Goal: Navigation & Orientation: Find specific page/section

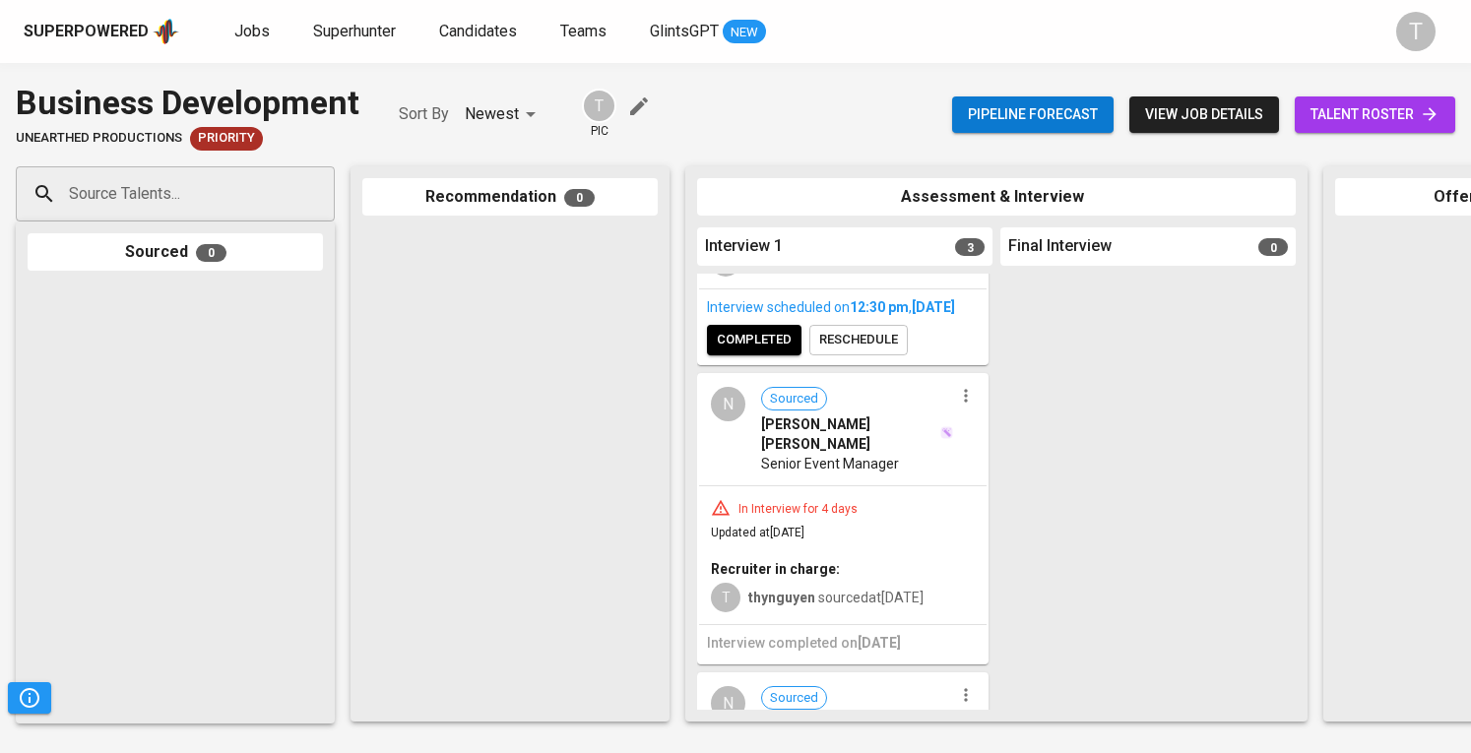
scroll to position [606, 0]
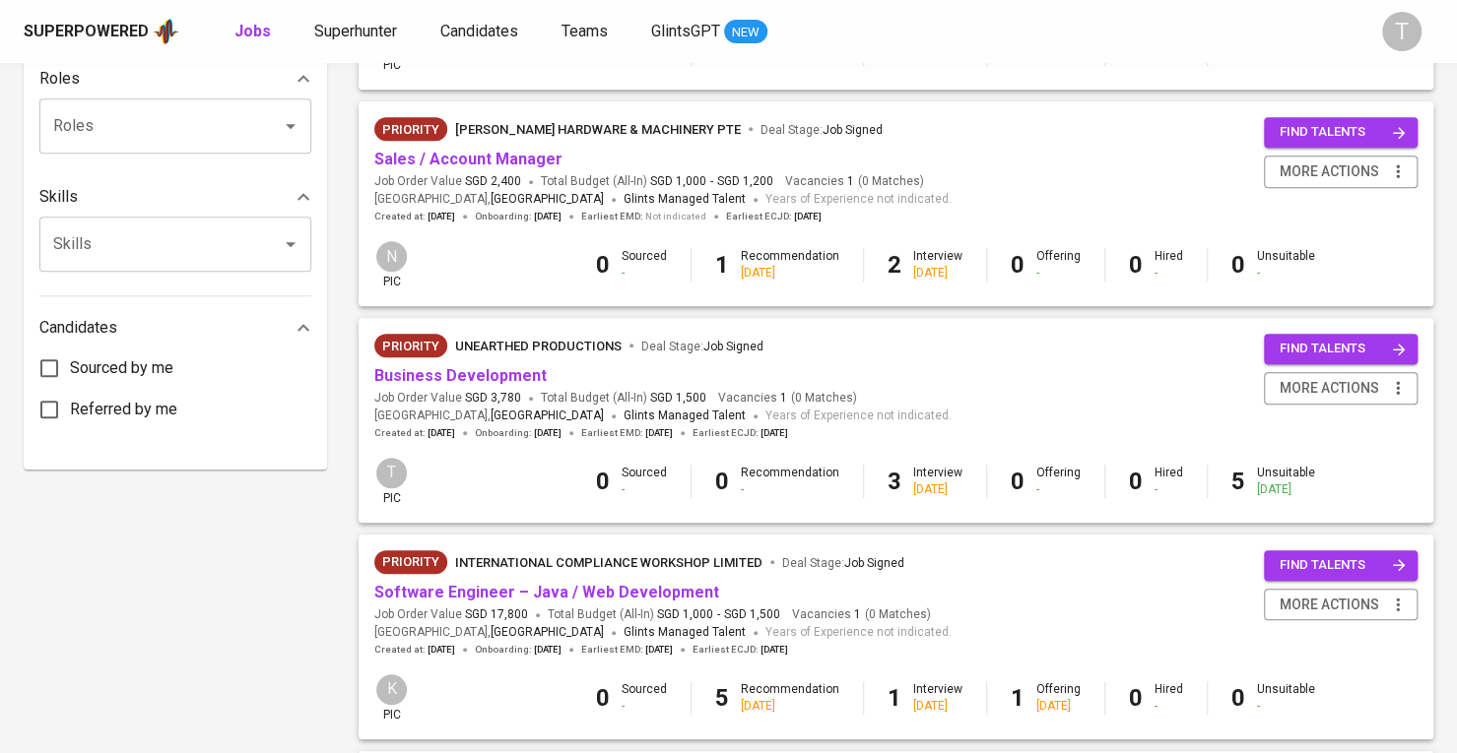
scroll to position [885, 0]
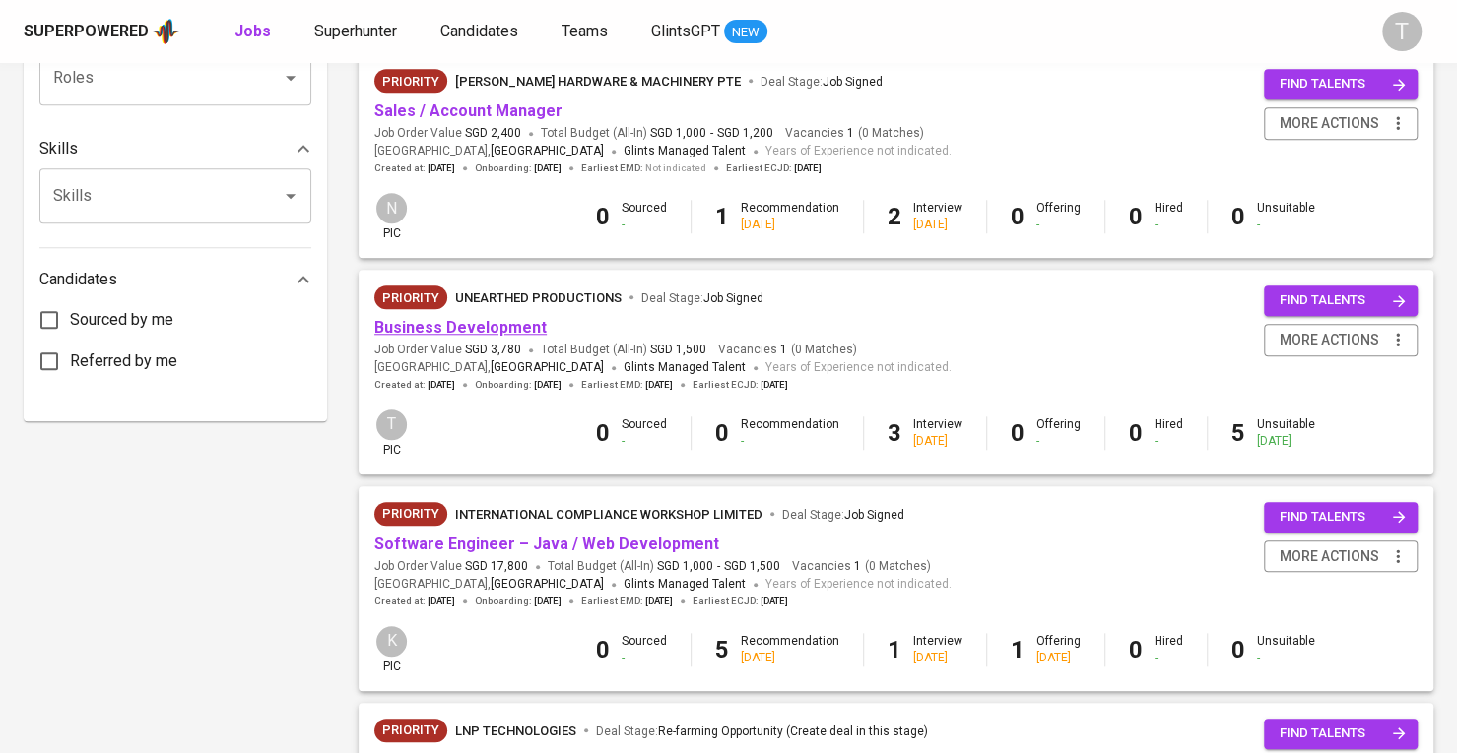
click at [513, 324] on link "Business Development" at bounding box center [460, 327] width 172 height 19
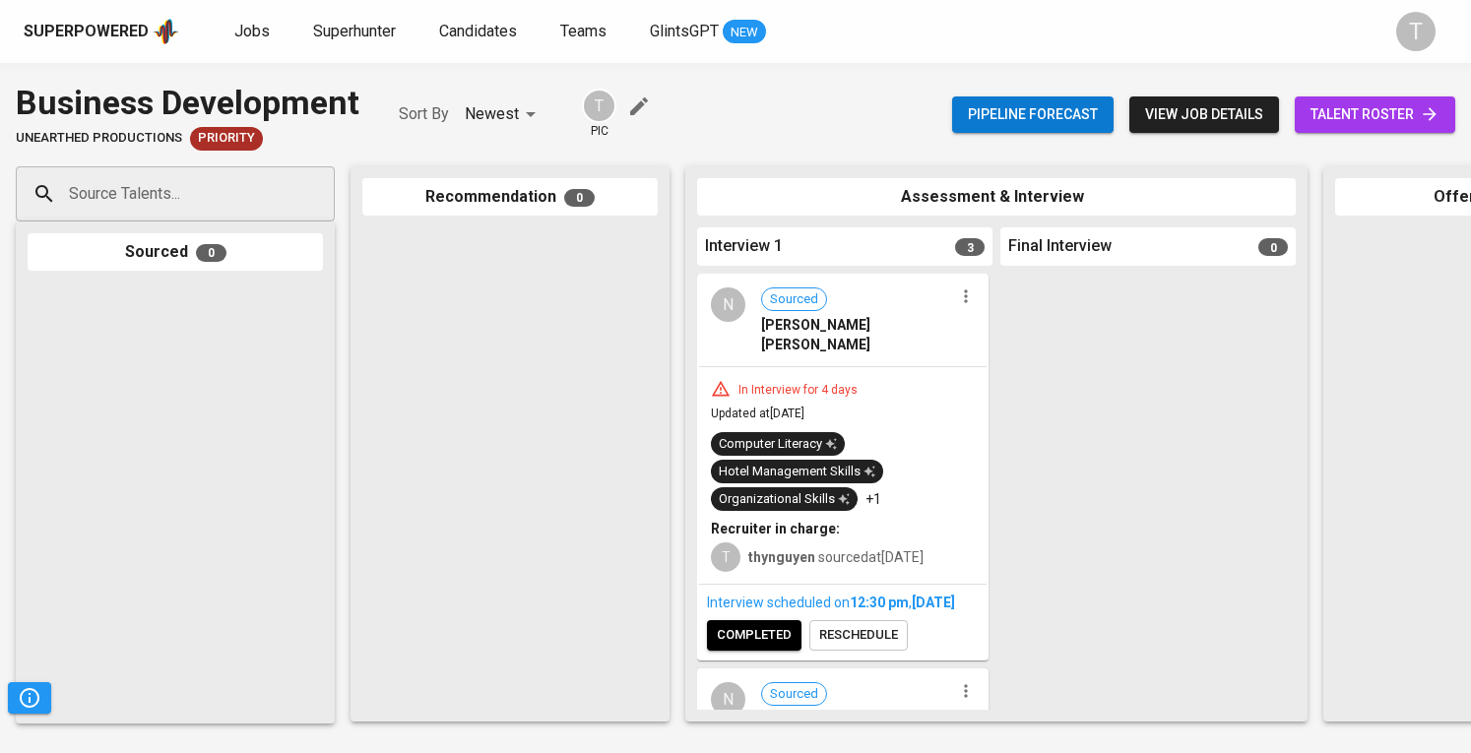
click at [1449, 116] on link "talent roster" at bounding box center [1375, 115] width 161 height 36
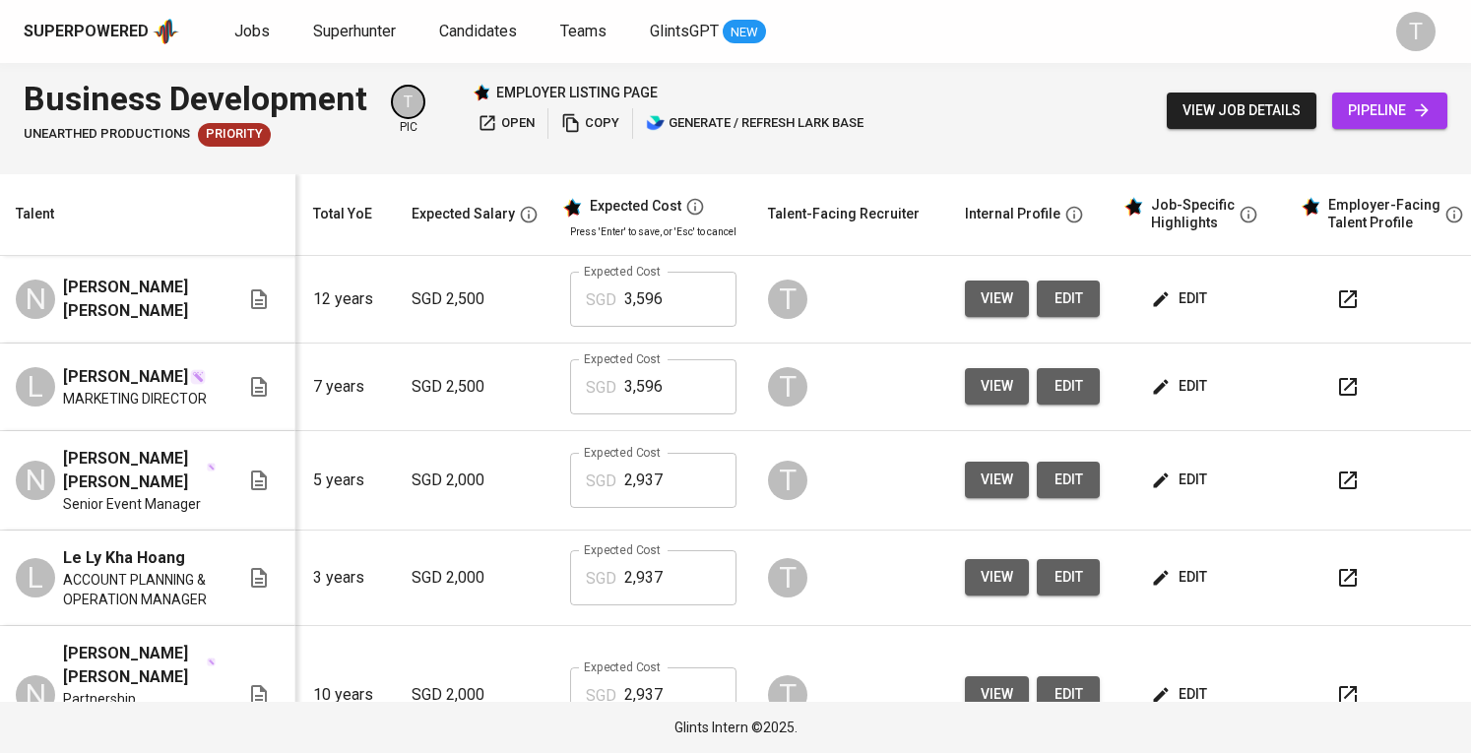
scroll to position [0, 215]
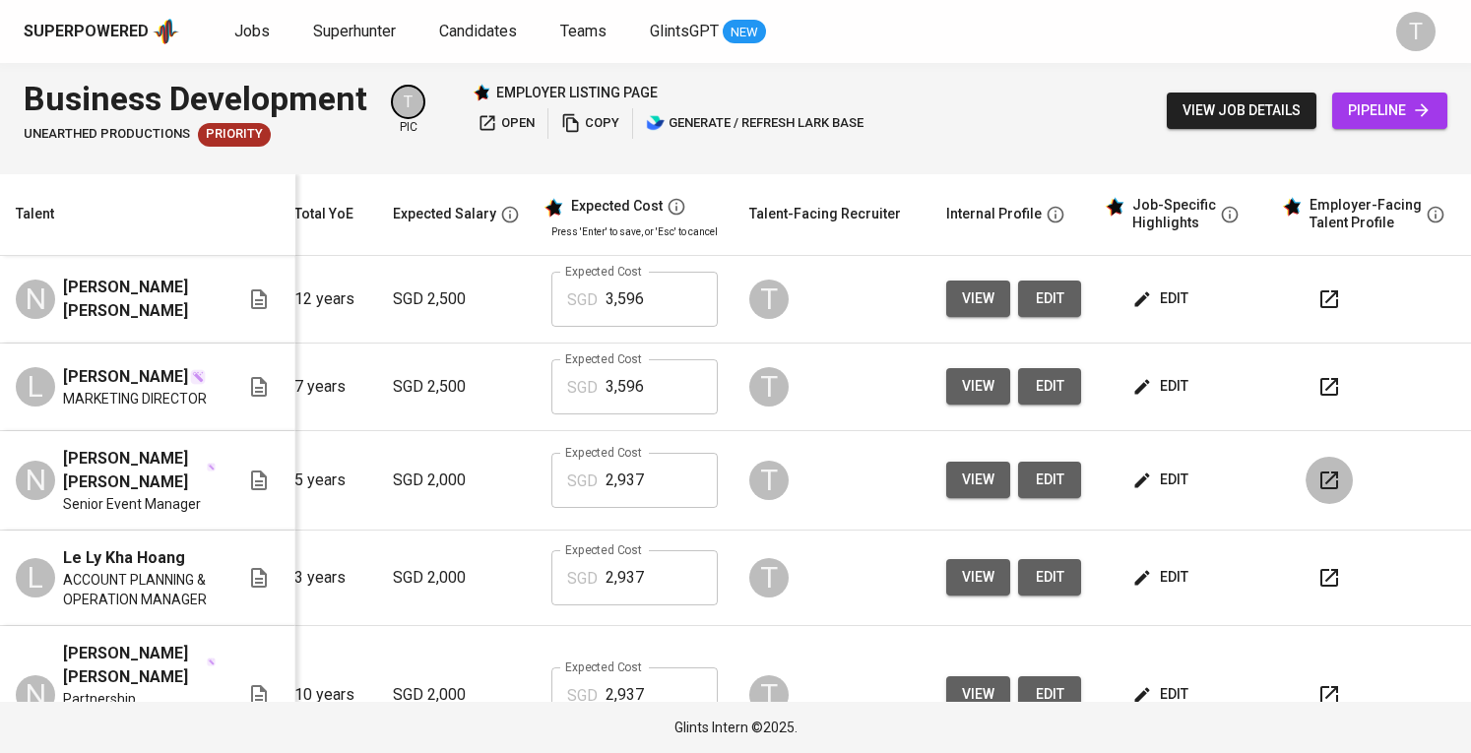
click at [1318, 477] on icon "button" at bounding box center [1330, 481] width 24 height 24
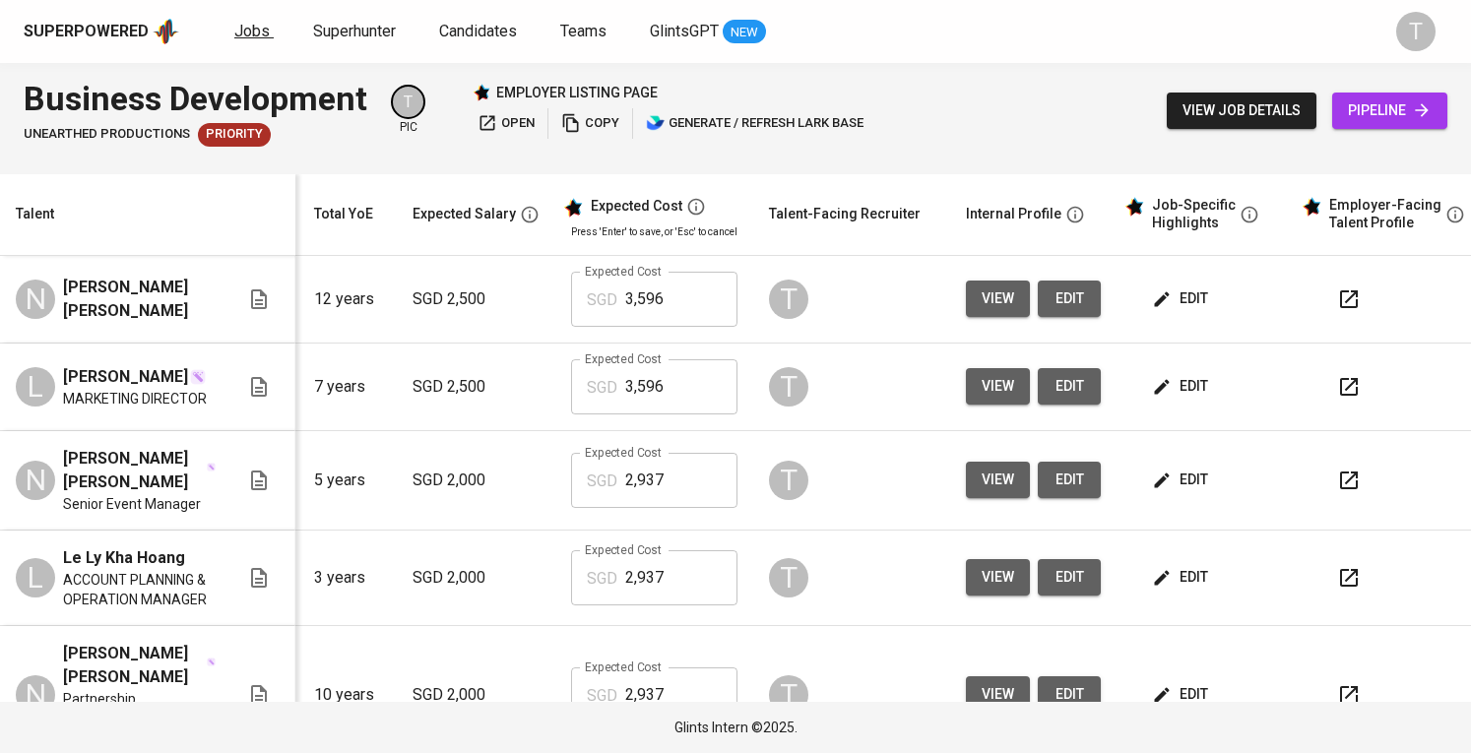
click at [236, 23] on span "Jobs" at bounding box center [251, 31] width 35 height 19
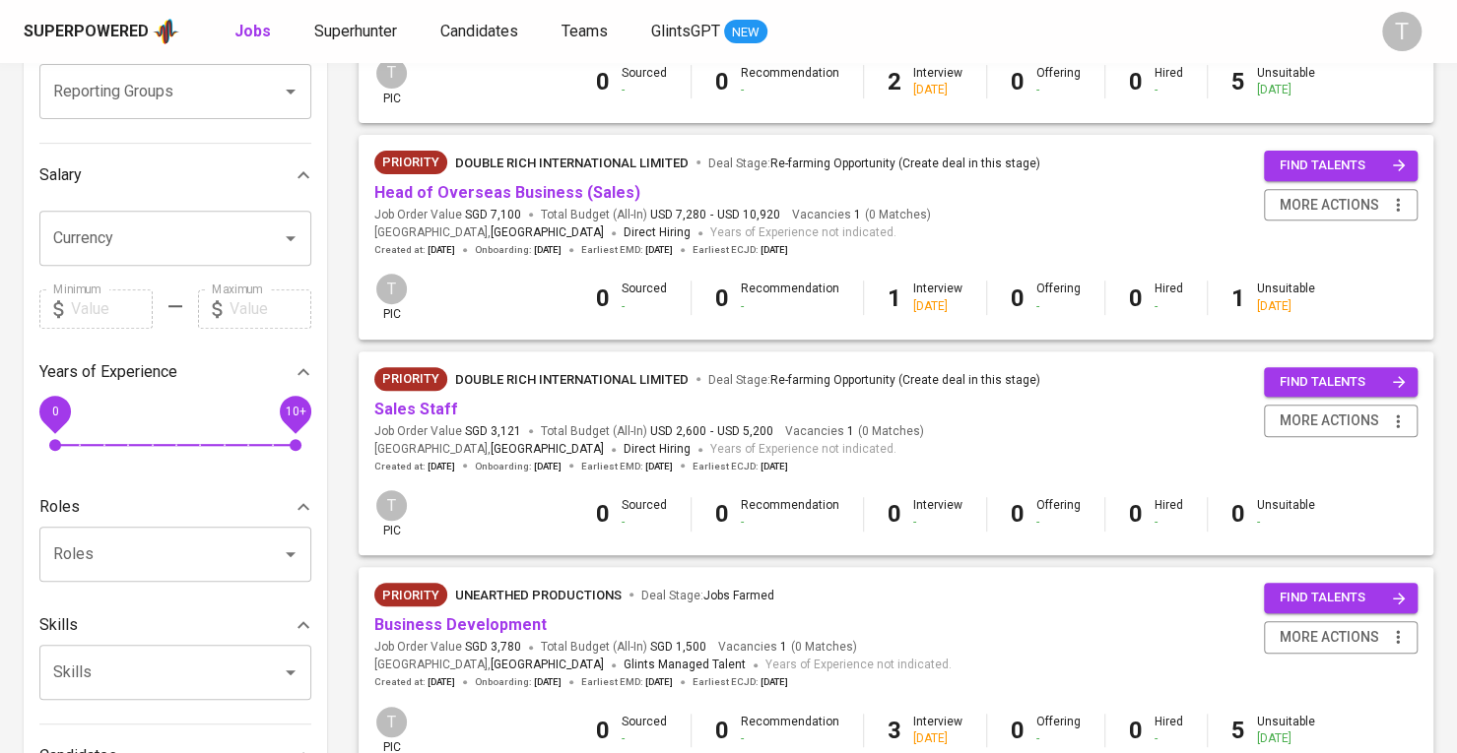
scroll to position [56, 0]
